Goal: Check status: Check status

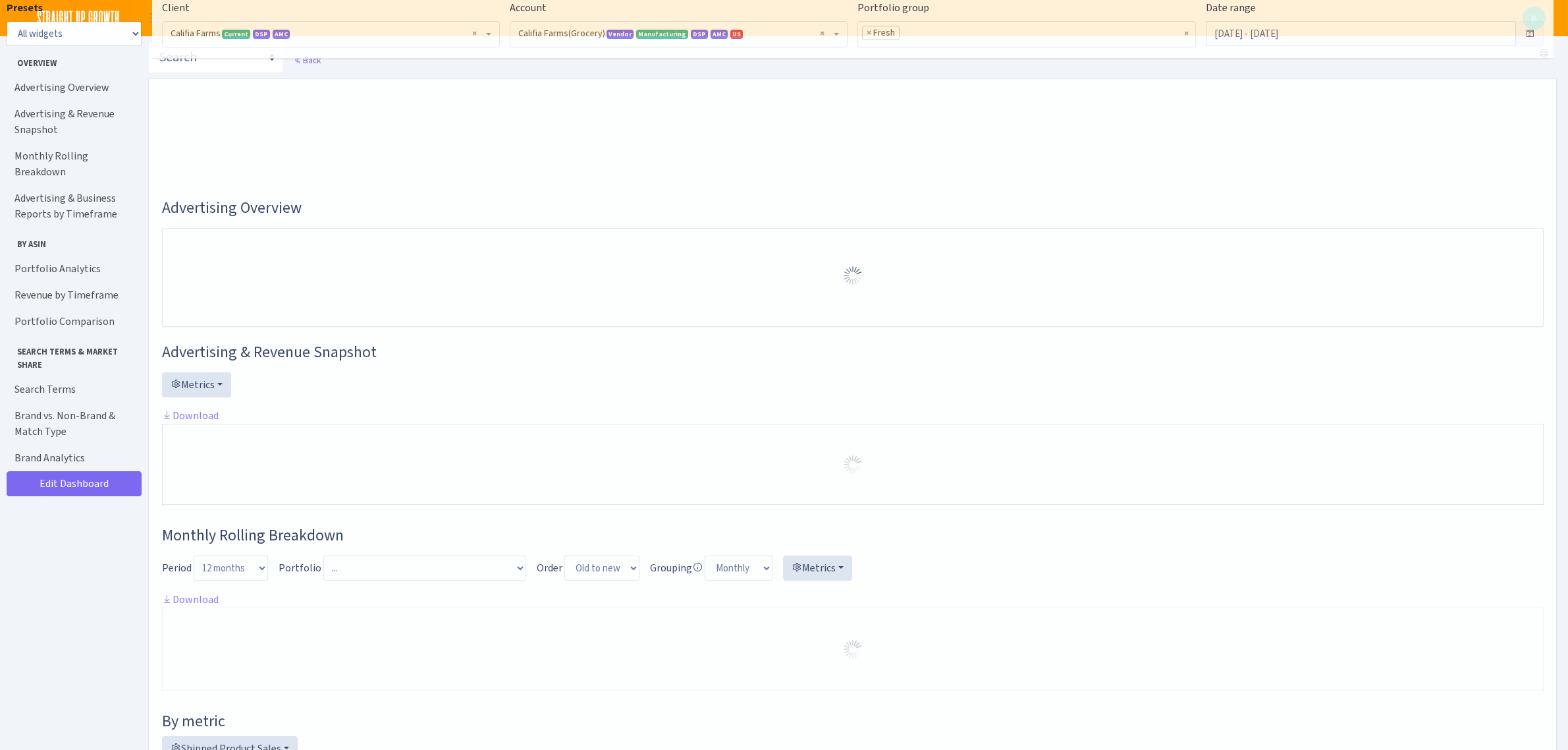
select select "2582519145631985"
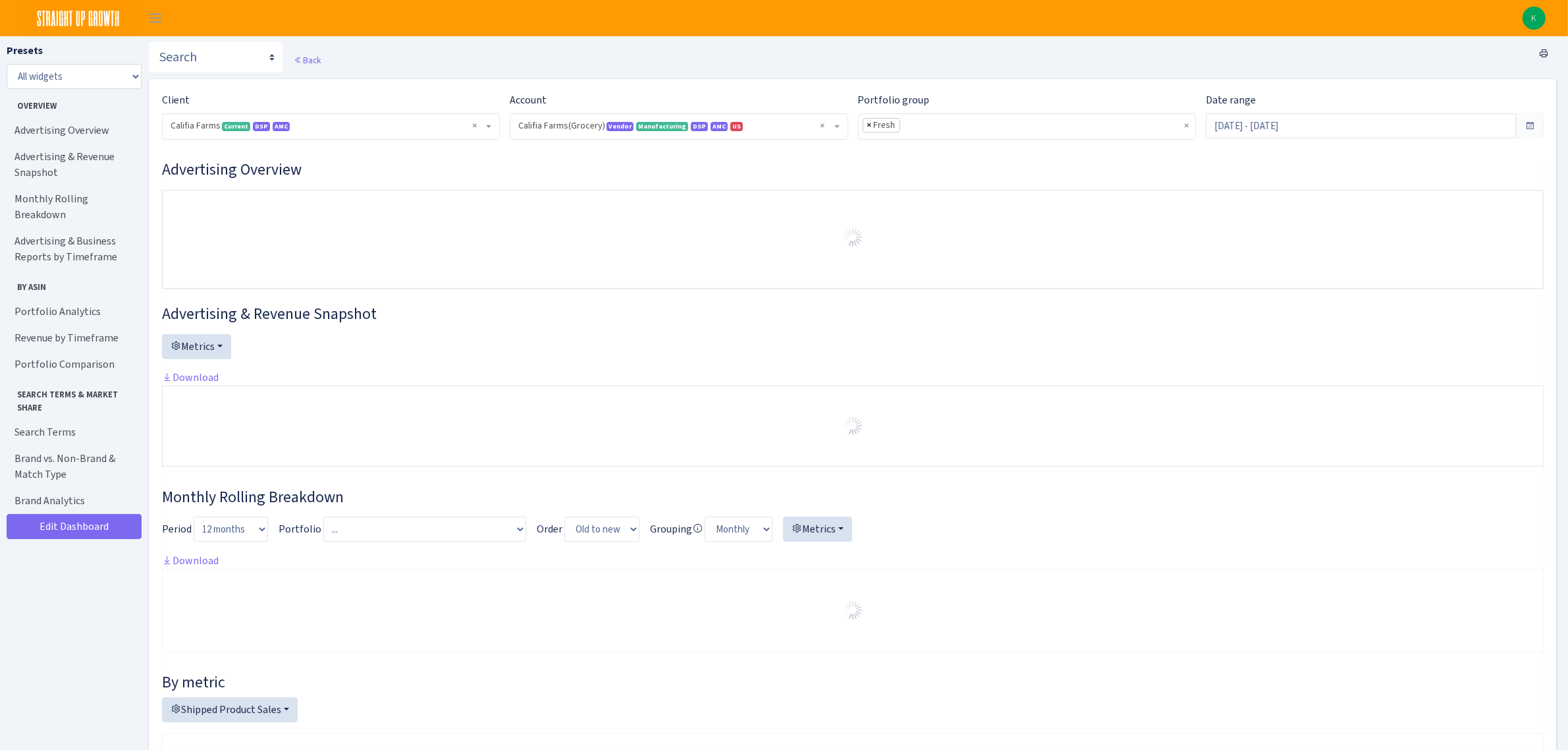
click at [867, 120] on span "×" at bounding box center [869, 125] width 5 height 13
select select
select select "2582519145631985"
click at [912, 127] on input "search" at bounding box center [1027, 126] width 337 height 24
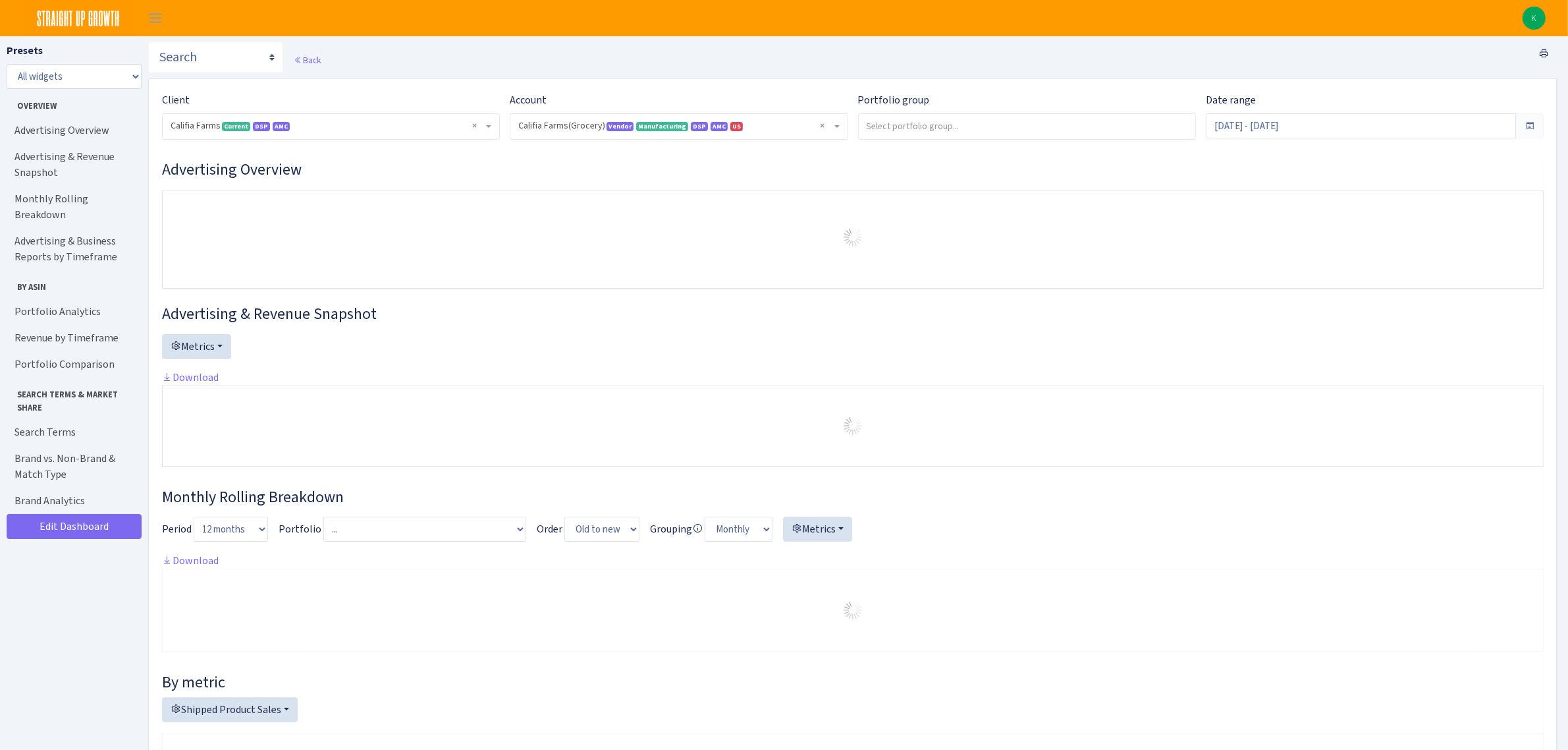
click at [942, 95] on div "Portfolio group" at bounding box center [1027, 116] width 338 height 48
click at [1266, 124] on input "Aug 1, 2025 - Aug 30, 2025" at bounding box center [1361, 126] width 310 height 25
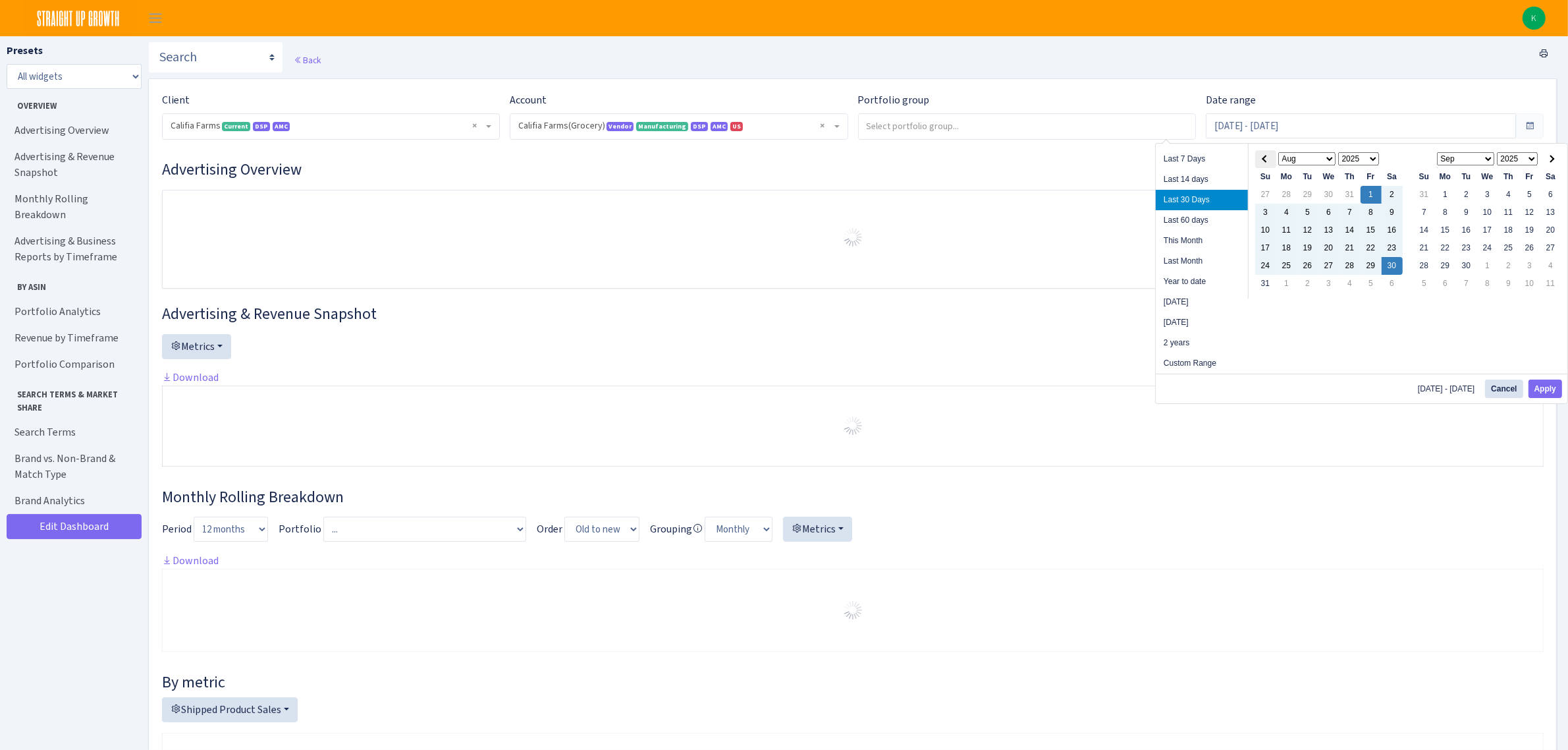
click at [1266, 160] on span at bounding box center [1265, 159] width 7 height 7
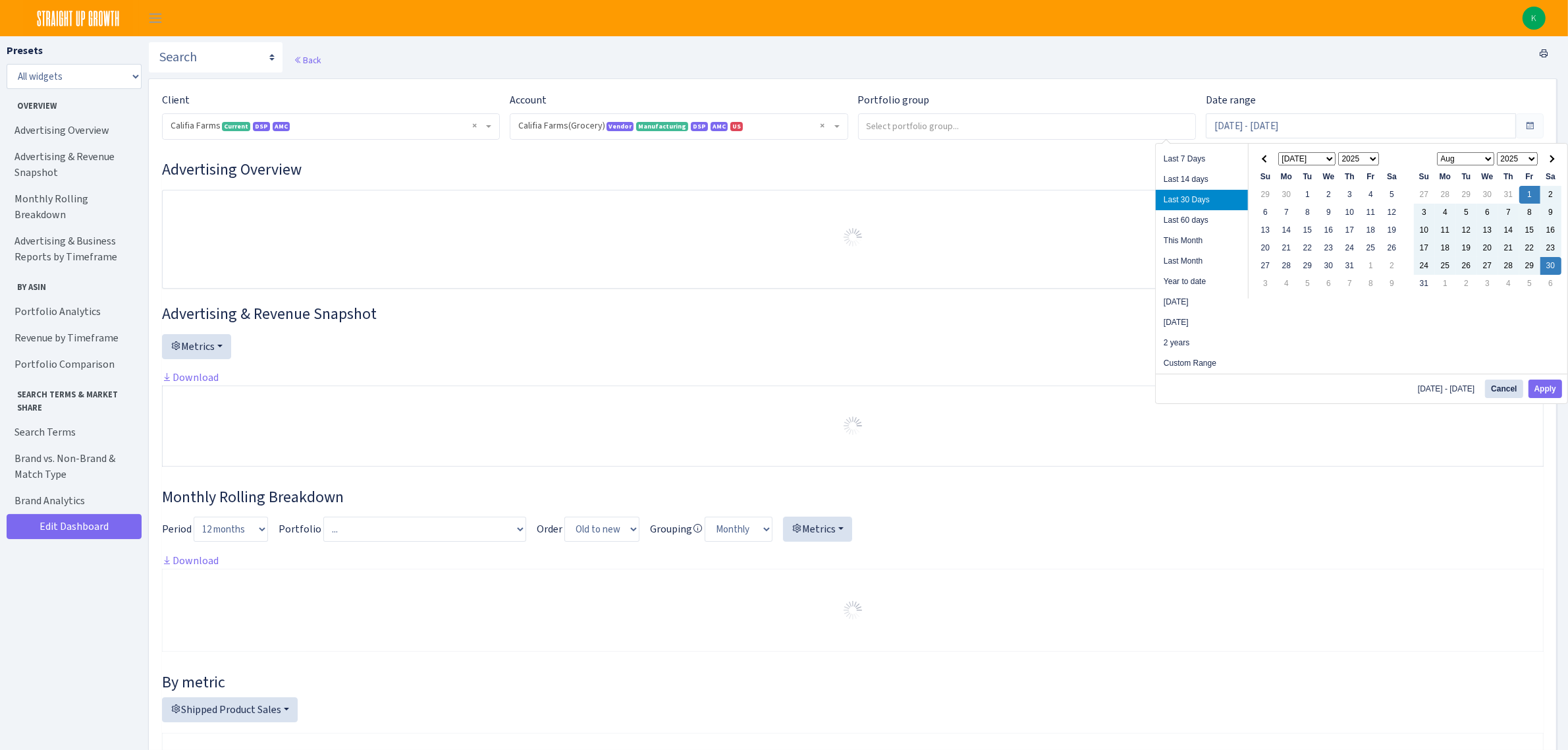
click at [1266, 160] on span at bounding box center [1265, 159] width 7 height 7
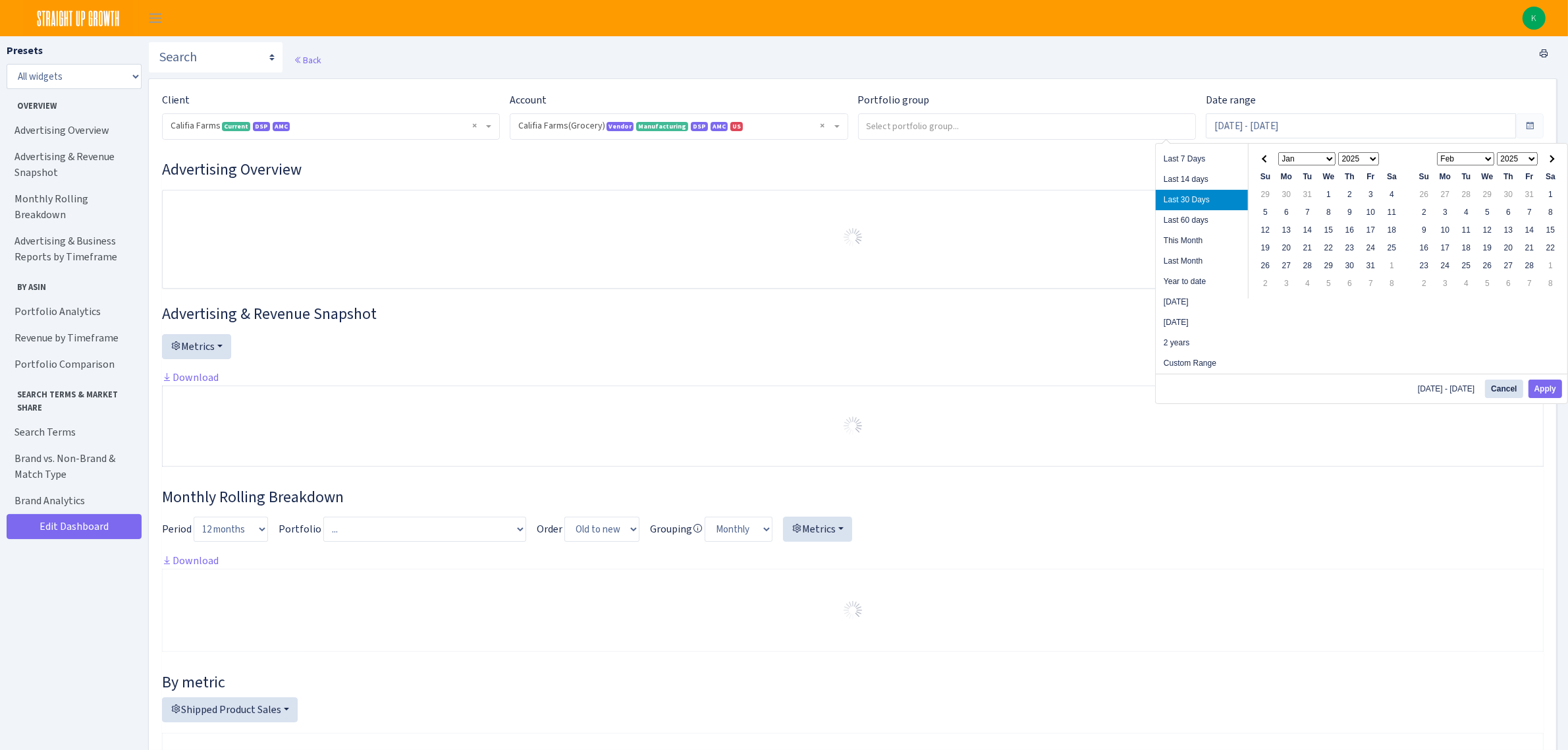
click at [1266, 160] on span at bounding box center [1265, 159] width 7 height 7
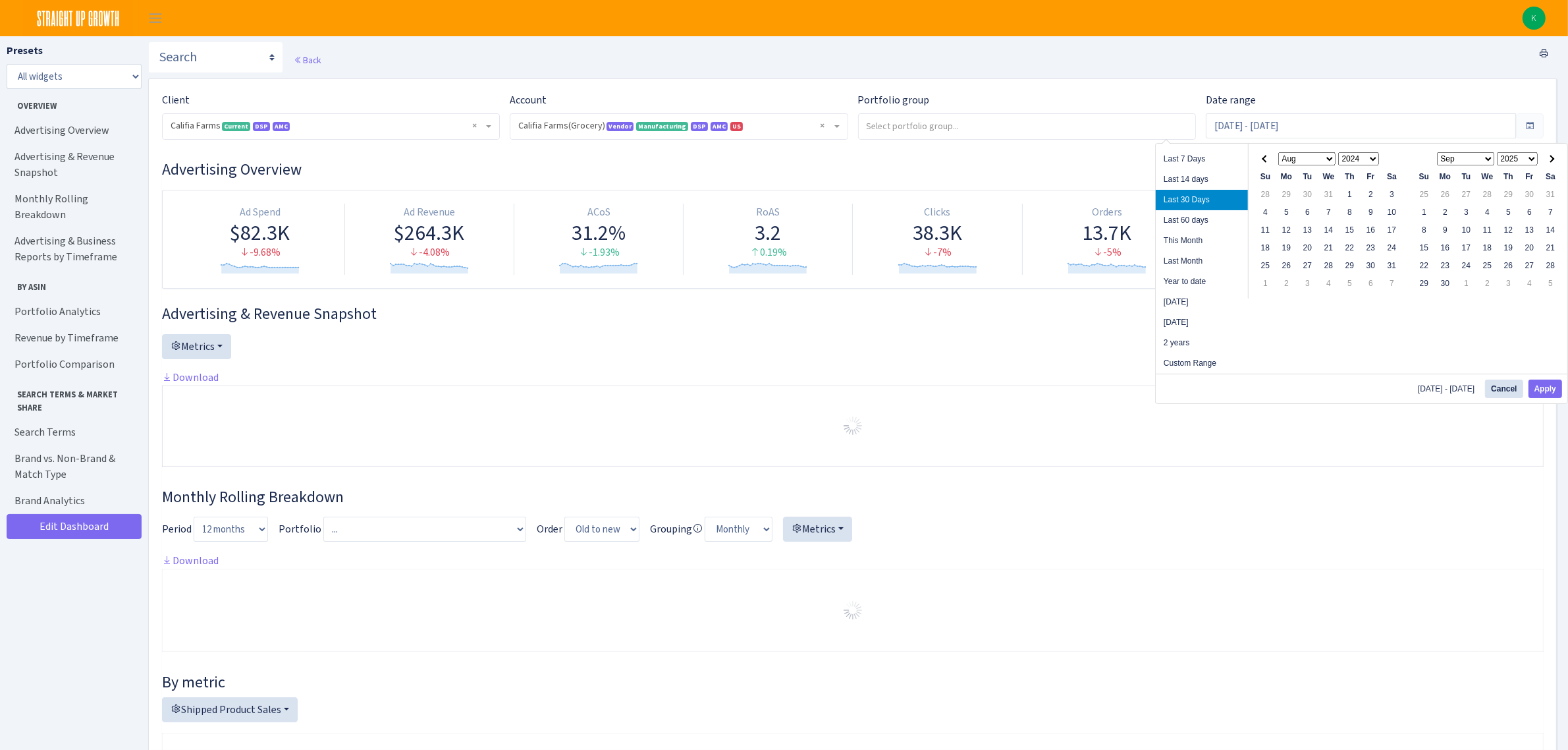
click at [1266, 160] on span at bounding box center [1265, 159] width 7 height 7
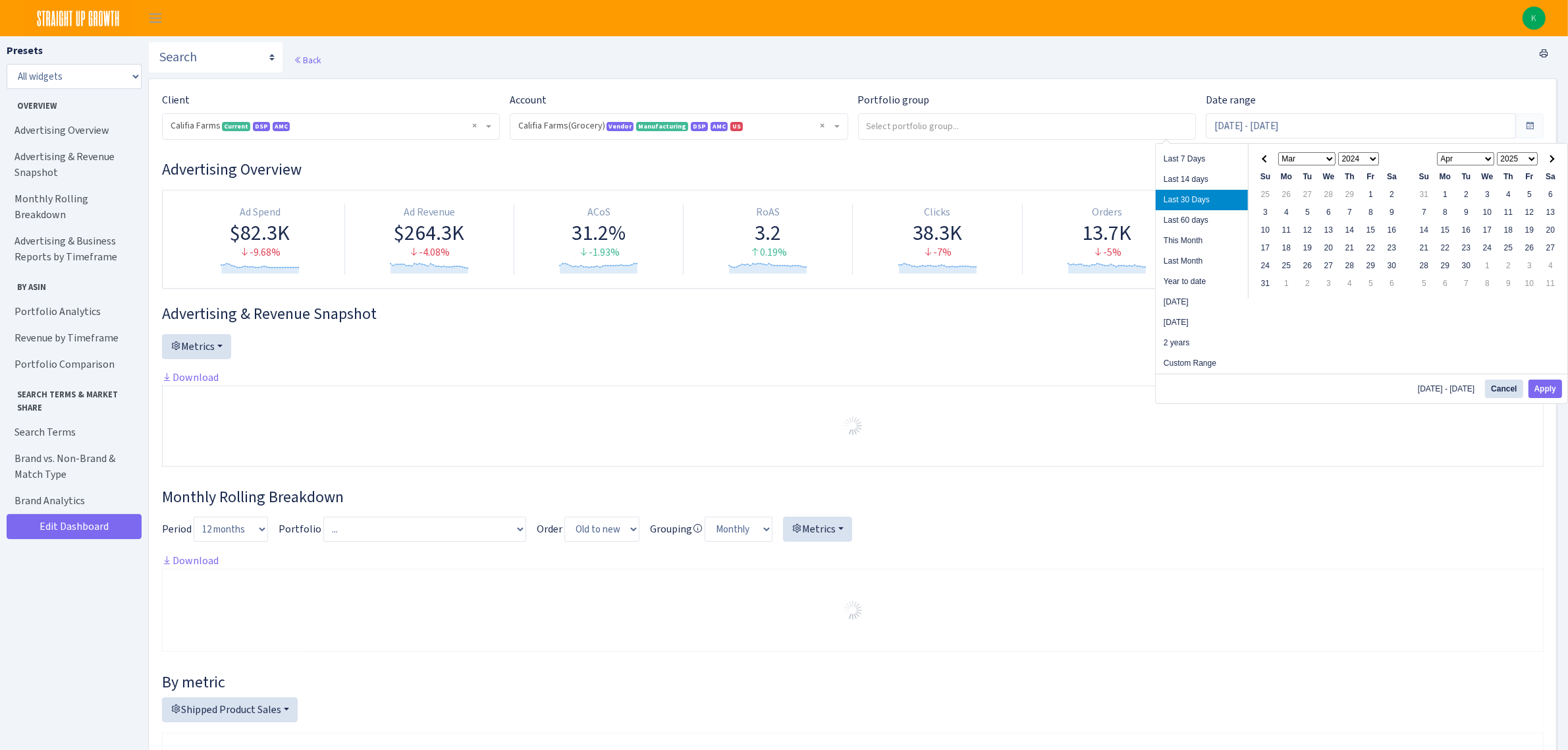
click at [1266, 160] on span at bounding box center [1265, 159] width 7 height 7
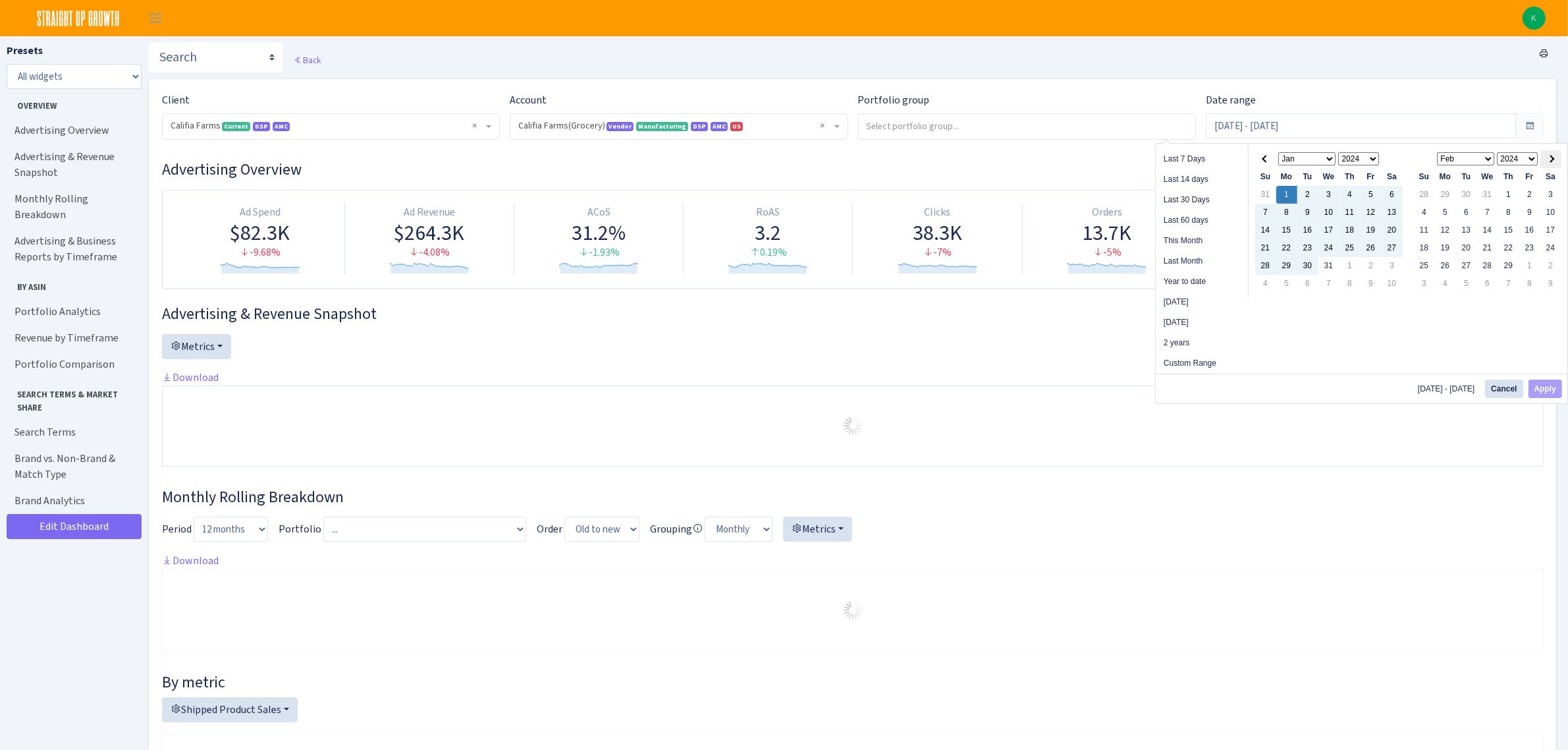
click at [1546, 158] on th at bounding box center [1550, 158] width 21 height 18
click at [1547, 158] on span at bounding box center [1550, 159] width 7 height 7
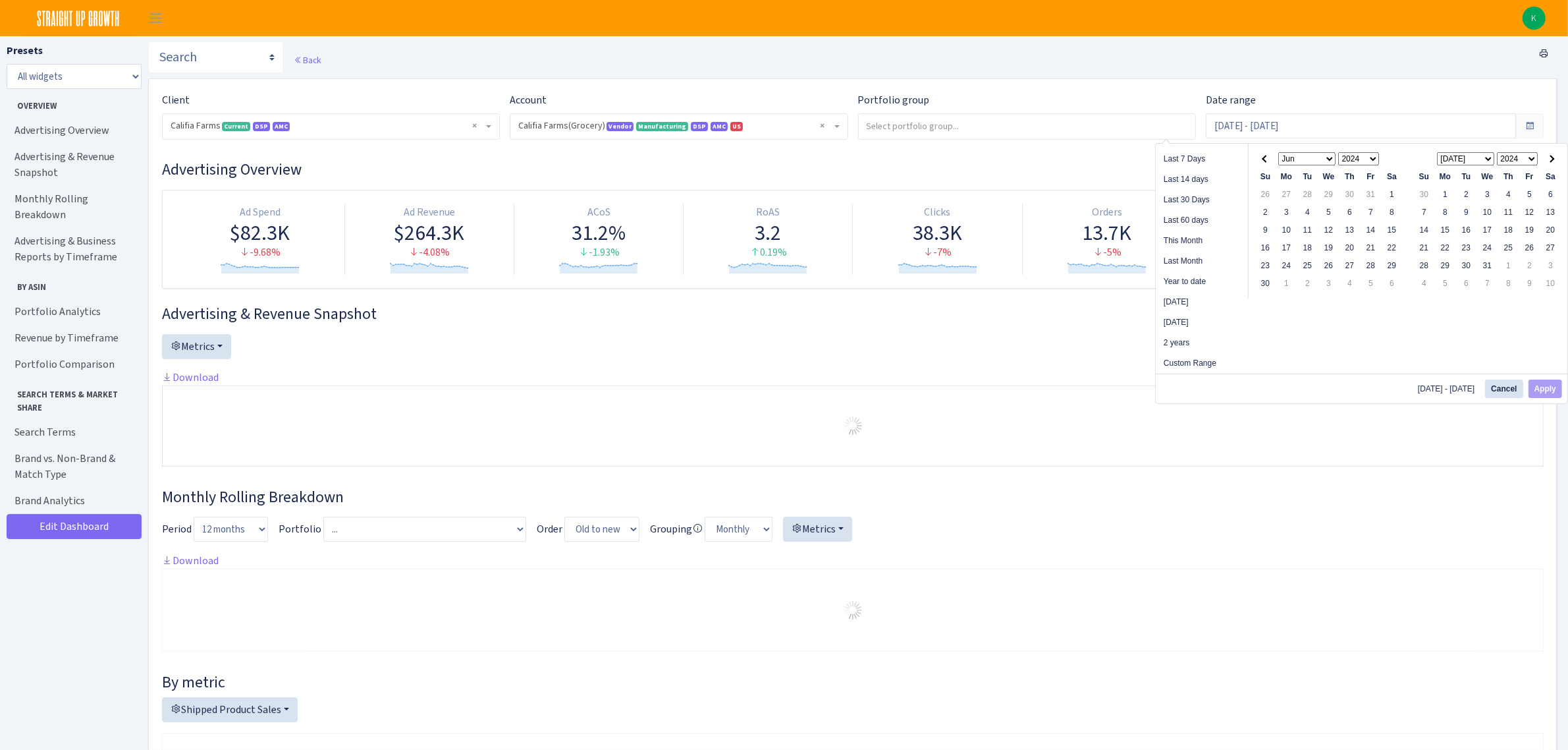
click at [1547, 158] on span at bounding box center [1550, 159] width 7 height 7
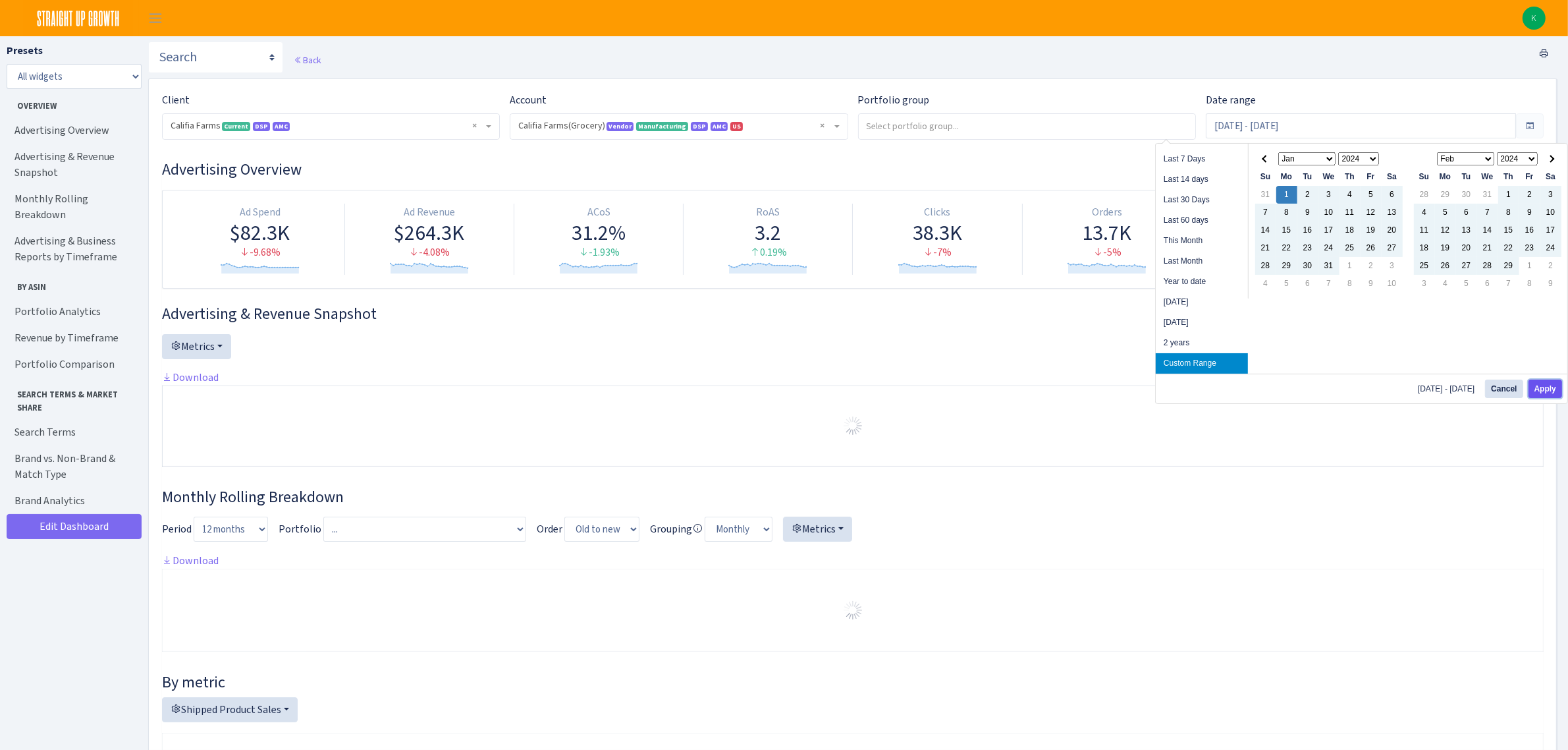
click at [1539, 389] on button "Apply" at bounding box center [1545, 389] width 34 height 18
type input "[DATE] - [DATE]"
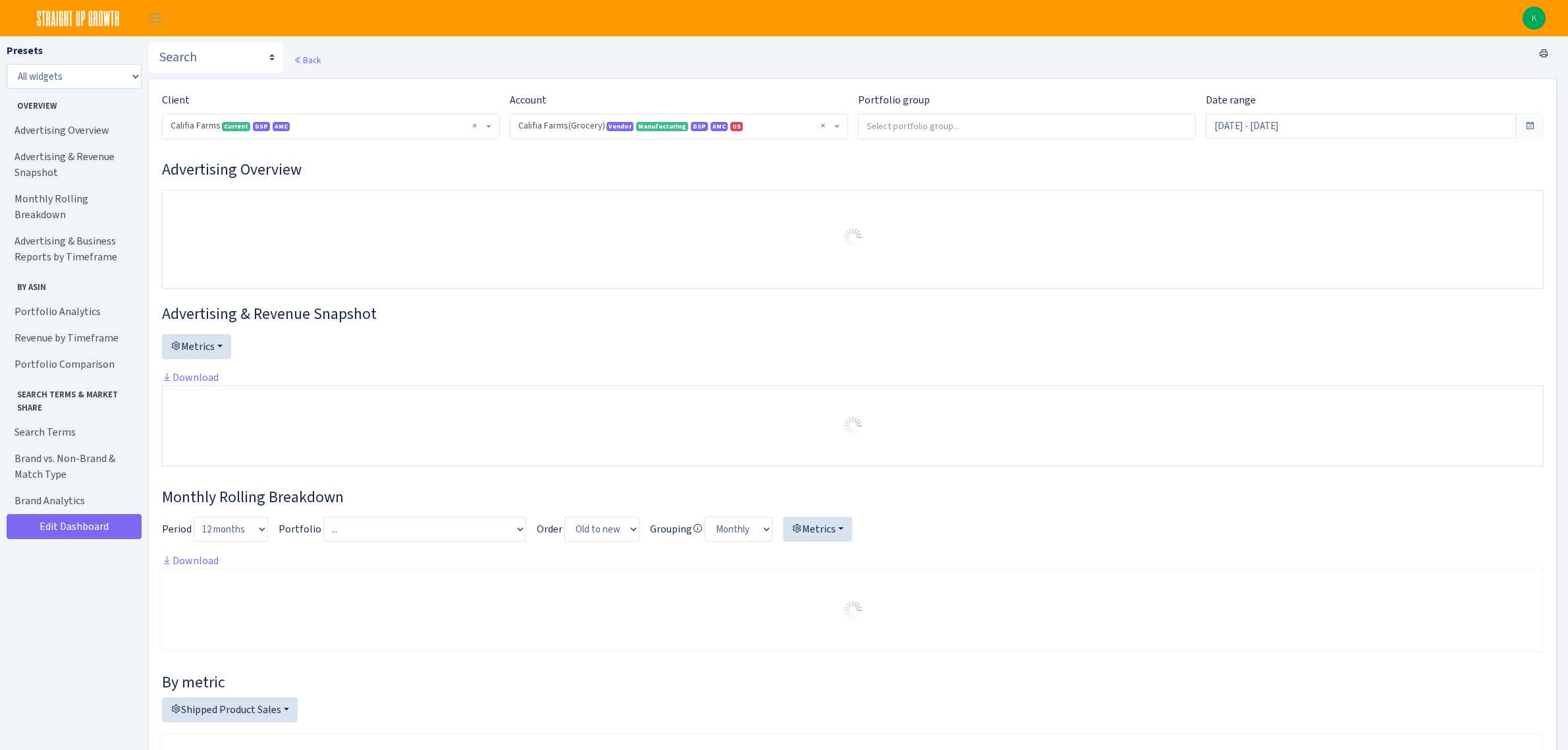
select select "2582519145631985"
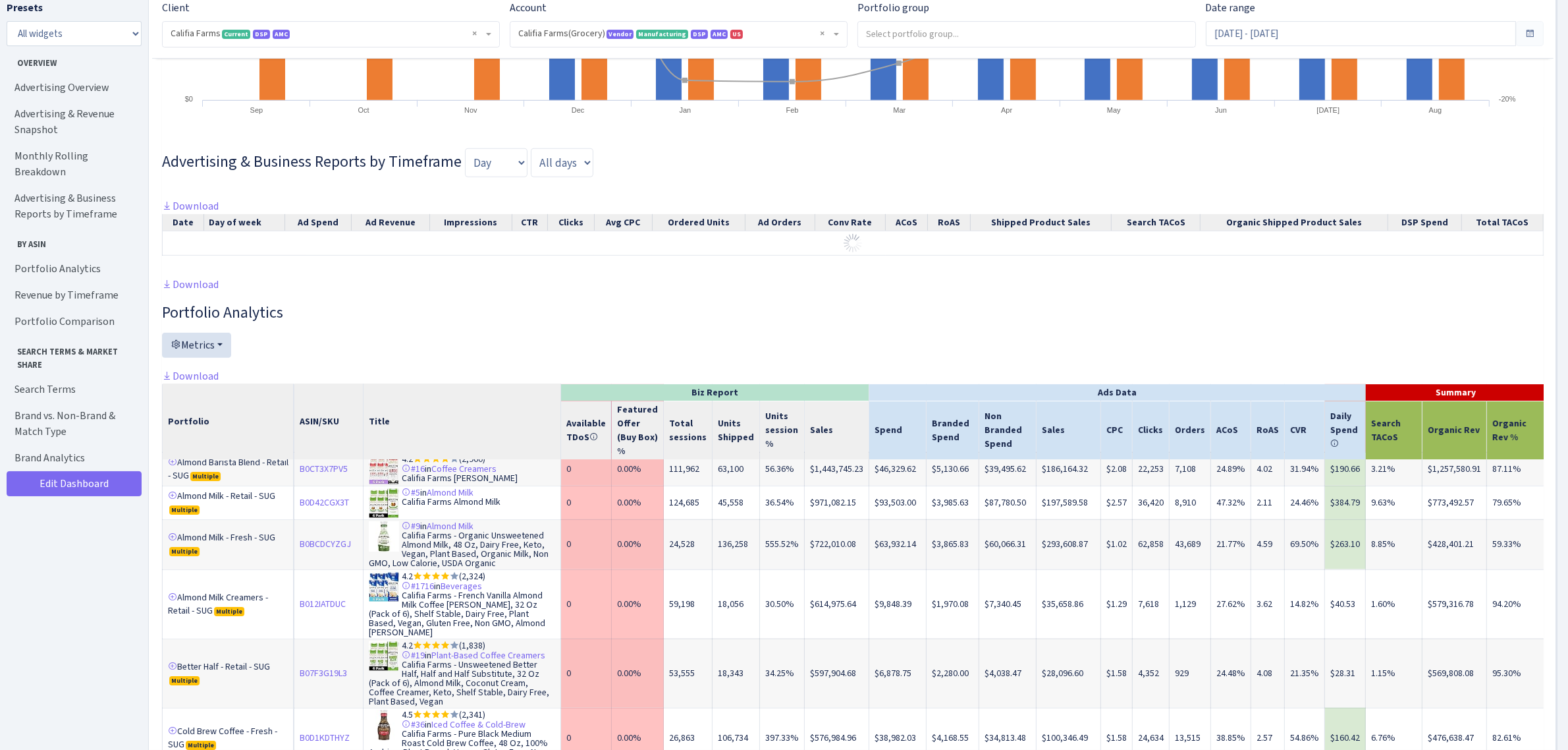
scroll to position [329, 0]
